Goal: Check status: Check status

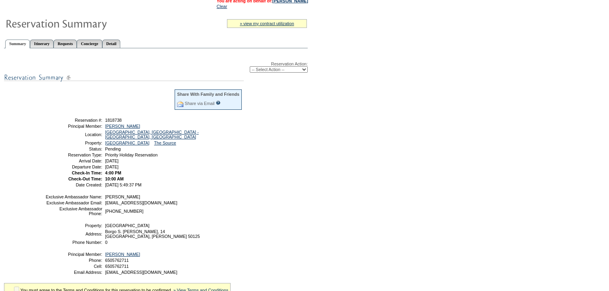
scroll to position [123, 0]
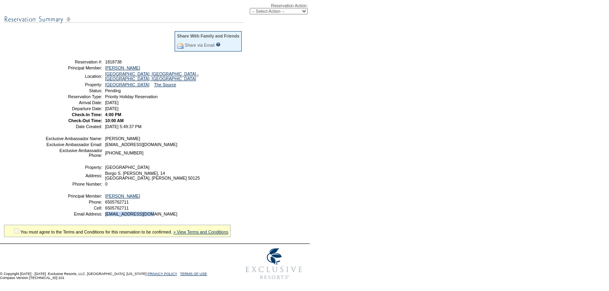
drag, startPoint x: 155, startPoint y: 212, endPoint x: 105, endPoint y: 214, distance: 50.7
click at [105, 214] on td "[EMAIL_ADDRESS][DOMAIN_NAME]" at bounding box center [172, 214] width 139 height 5
copy span "[EMAIL_ADDRESS][DOMAIN_NAME]"
click at [161, 215] on td "[EMAIL_ADDRESS][DOMAIN_NAME]" at bounding box center [172, 214] width 139 height 5
click at [157, 216] on table "Exclusive Ambassador Name: [PERSON_NAME] Exclusive Ambassador Email: [EMAIL_ADD…" at bounding box center [144, 176] width 200 height 83
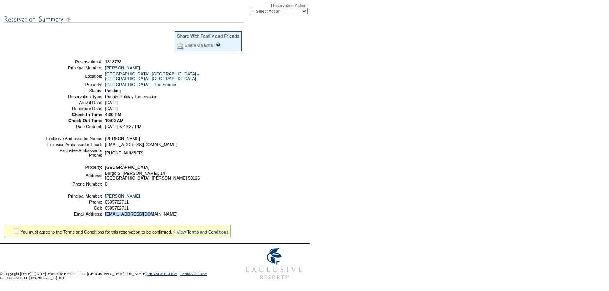
drag, startPoint x: 154, startPoint y: 214, endPoint x: 105, endPoint y: 217, distance: 48.8
click at [105, 217] on table "Exclusive Ambassador Name: [PERSON_NAME] Exclusive Ambassador Email: [EMAIL_ADD…" at bounding box center [144, 176] width 200 height 83
copy span "[EMAIL_ADDRESS][DOMAIN_NAME]"
click at [271, 144] on div "Reservation Action: -- Select Action -- Modify Reservation Dates Modify Reserva…" at bounding box center [155, 113] width 303 height 238
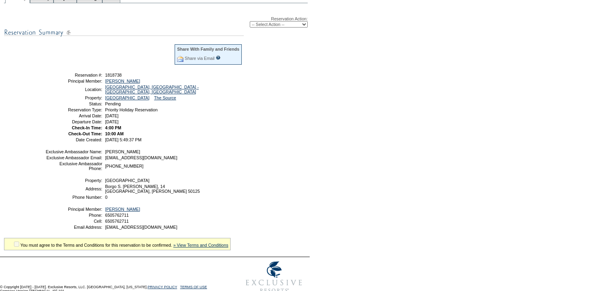
scroll to position [91, 0]
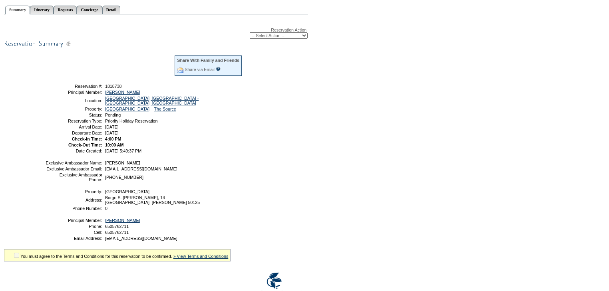
click at [280, 35] on select "-- Select Action -- Modify Reservation Dates Modify Reservation Cost Modify Occ…" at bounding box center [279, 35] width 58 height 6
click at [121, 7] on link "Detail" at bounding box center [111, 10] width 18 height 8
